Goal: Information Seeking & Learning: Learn about a topic

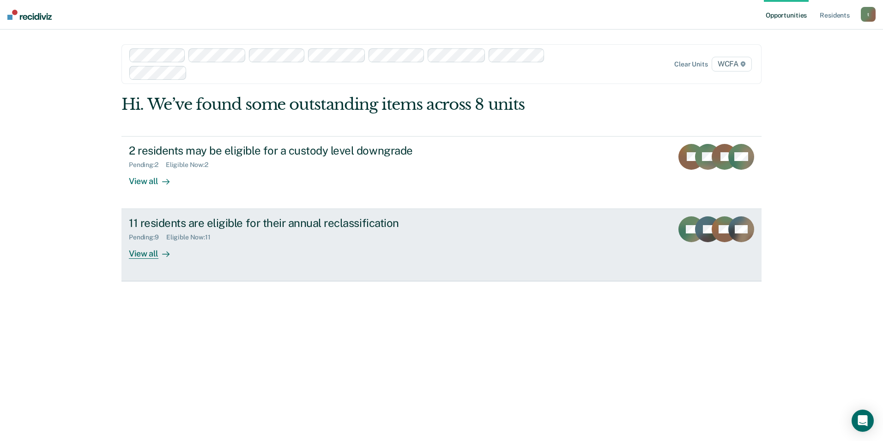
click at [140, 252] on div "View all" at bounding box center [155, 250] width 52 height 18
